Goal: Contribute content: Contribute content

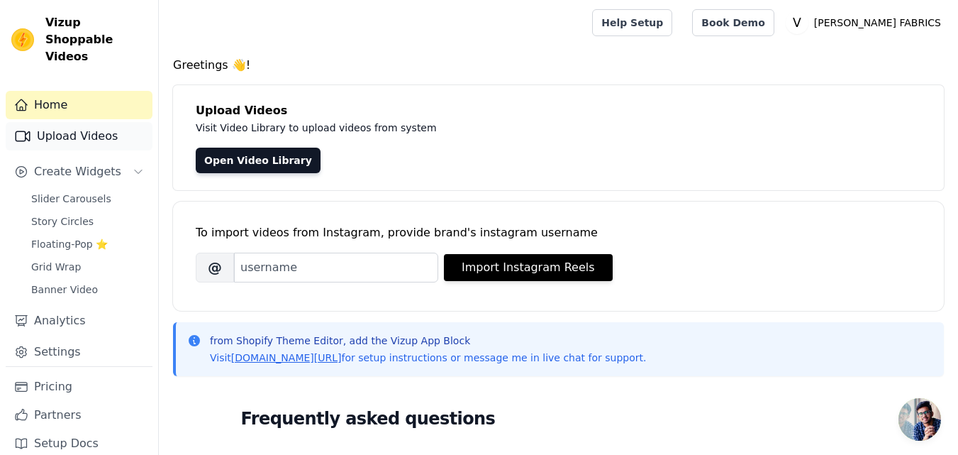
click at [101, 127] on link "Upload Videos" at bounding box center [79, 136] width 147 height 28
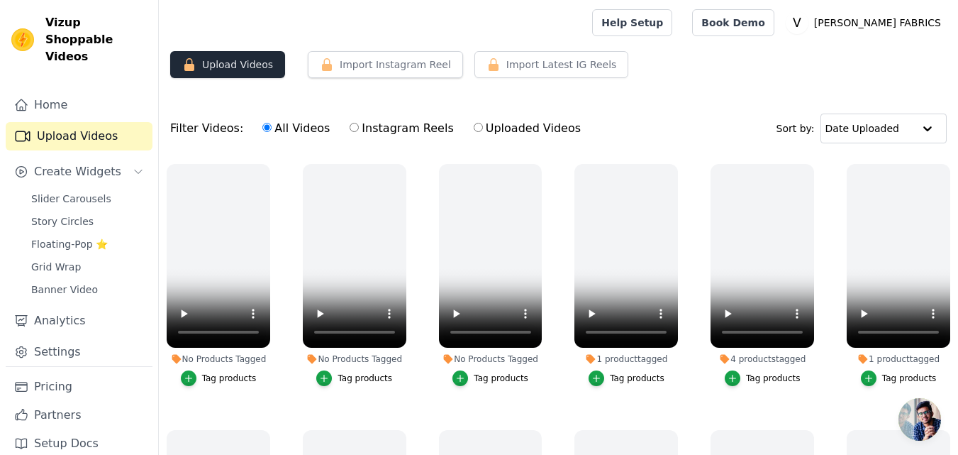
click at [233, 76] on button "Upload Videos" at bounding box center [227, 64] width 115 height 27
click at [229, 63] on button "Upload Videos" at bounding box center [227, 64] width 115 height 27
click at [223, 62] on button "Upload Videos" at bounding box center [227, 64] width 115 height 27
click at [229, 54] on button "Upload Videos" at bounding box center [227, 64] width 115 height 27
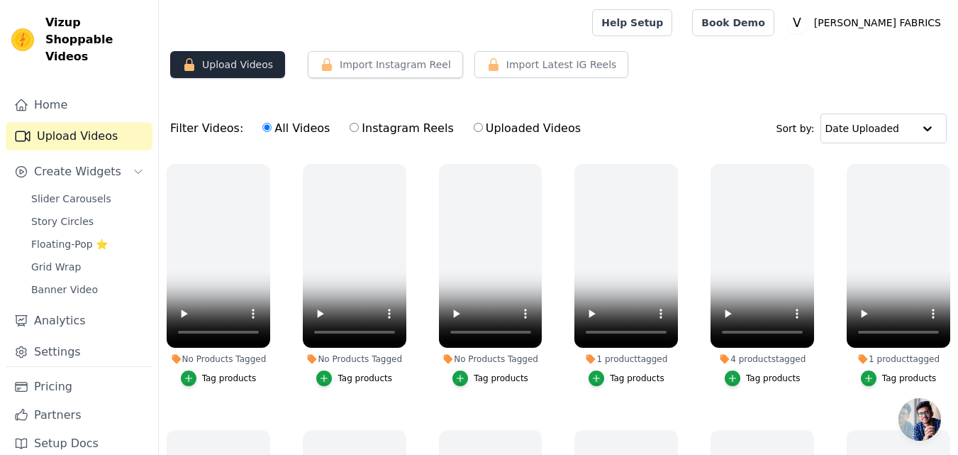
click at [228, 67] on button "Upload Videos" at bounding box center [227, 64] width 115 height 27
click at [368, 126] on label "Instagram Reels" at bounding box center [401, 128] width 105 height 18
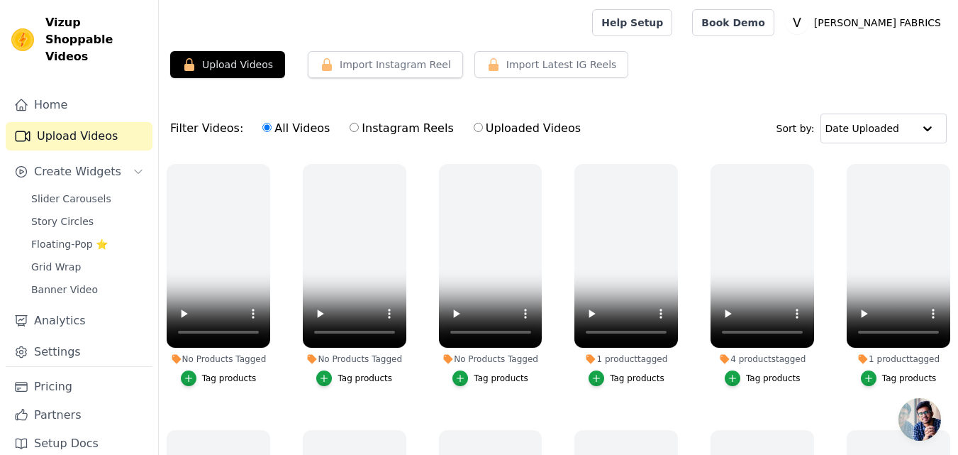
click at [359, 126] on input "Instagram Reels" at bounding box center [354, 127] width 9 height 9
radio input "true"
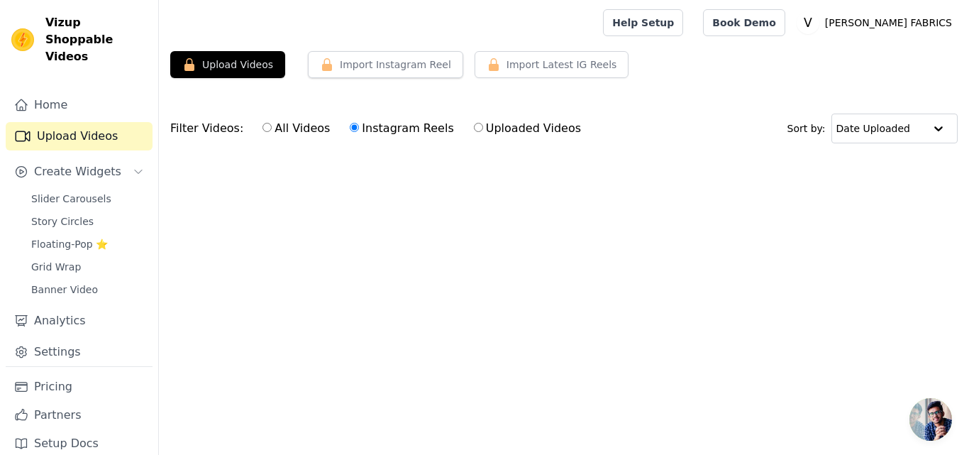
click at [282, 123] on label "All Videos" at bounding box center [296, 128] width 69 height 18
click at [272, 123] on input "All Videos" at bounding box center [266, 127] width 9 height 9
radio input "true"
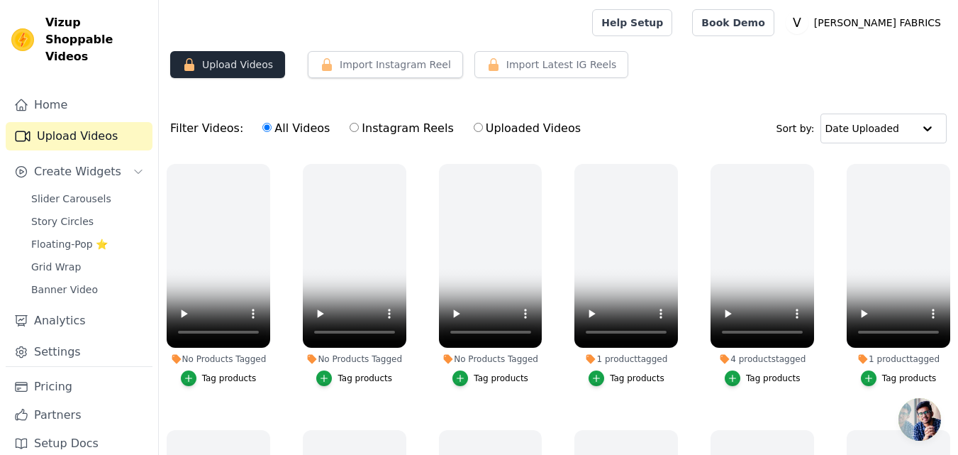
click at [209, 57] on button "Upload Videos" at bounding box center [227, 64] width 115 height 27
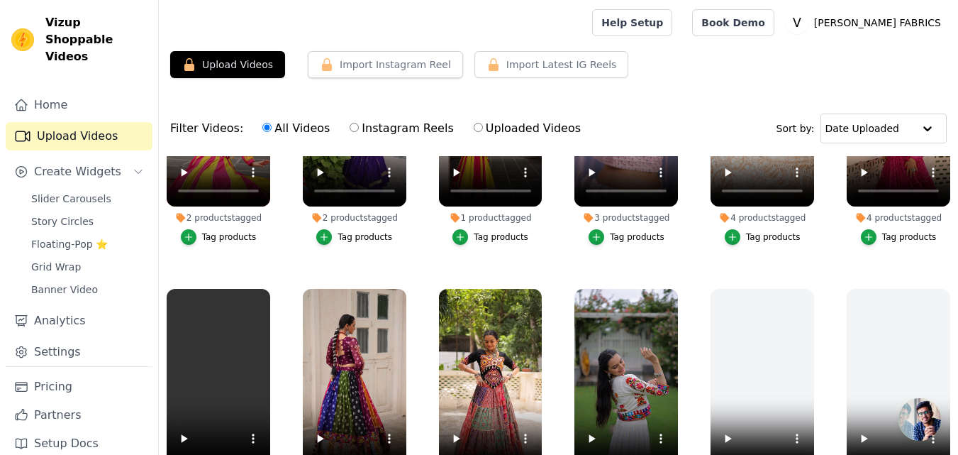
scroll to position [1469, 0]
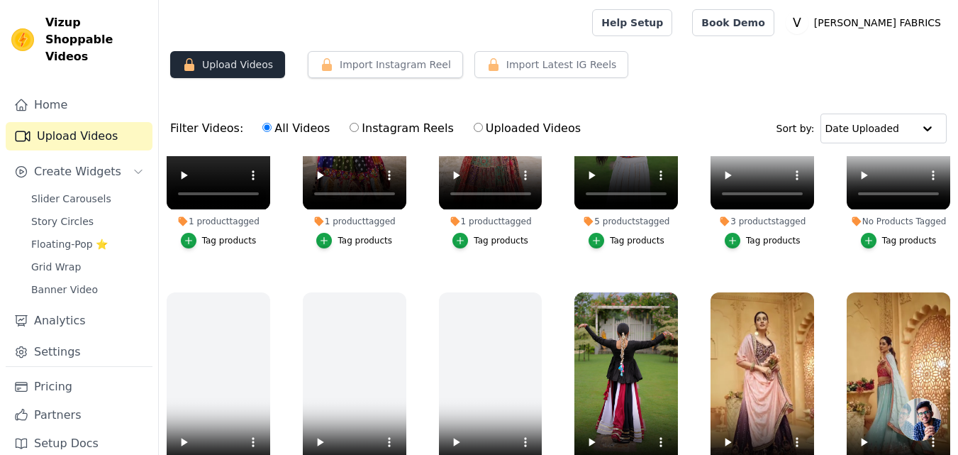
click at [221, 58] on button "Upload Videos" at bounding box center [227, 64] width 115 height 27
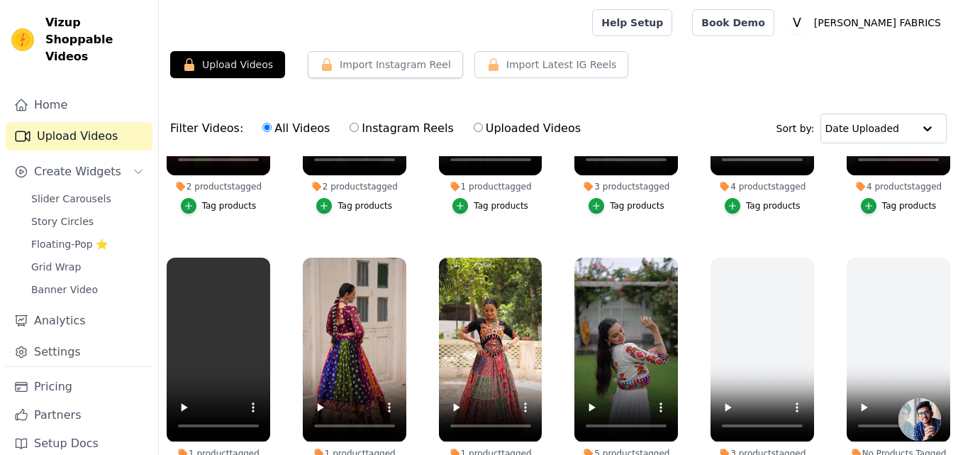
scroll to position [1114, 0]
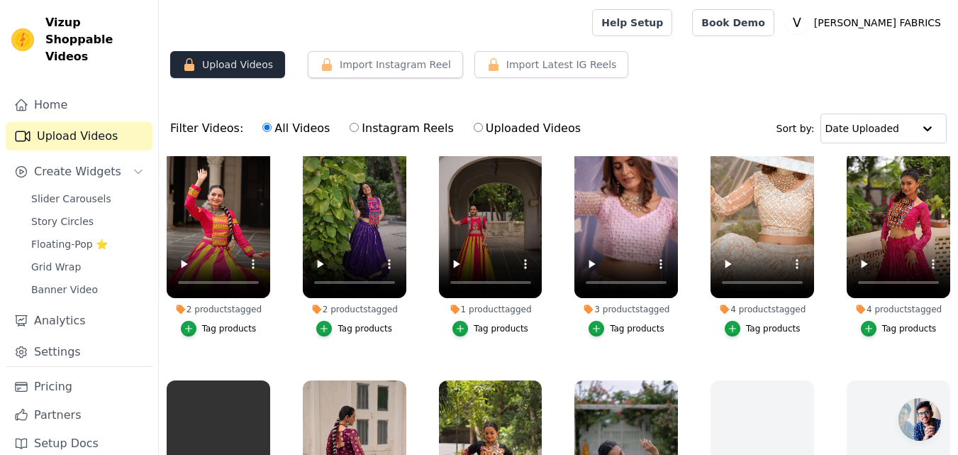
click at [259, 73] on button "Upload Videos" at bounding box center [227, 64] width 115 height 27
